Goal: Task Accomplishment & Management: Use online tool/utility

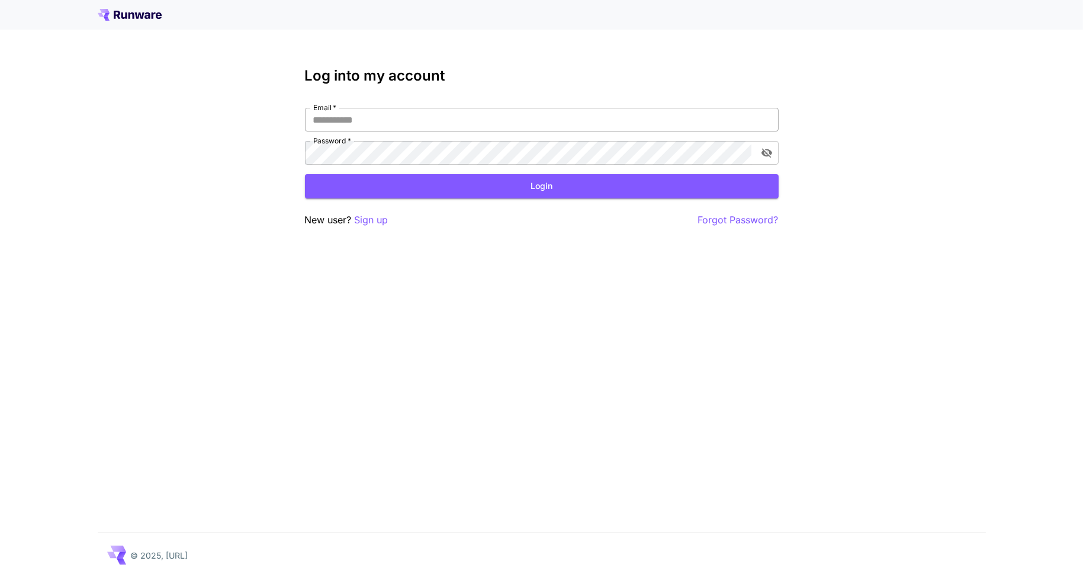
click at [582, 118] on input "Email   *" at bounding box center [542, 120] width 474 height 24
type input "**********"
